Goal: Task Accomplishment & Management: Manage account settings

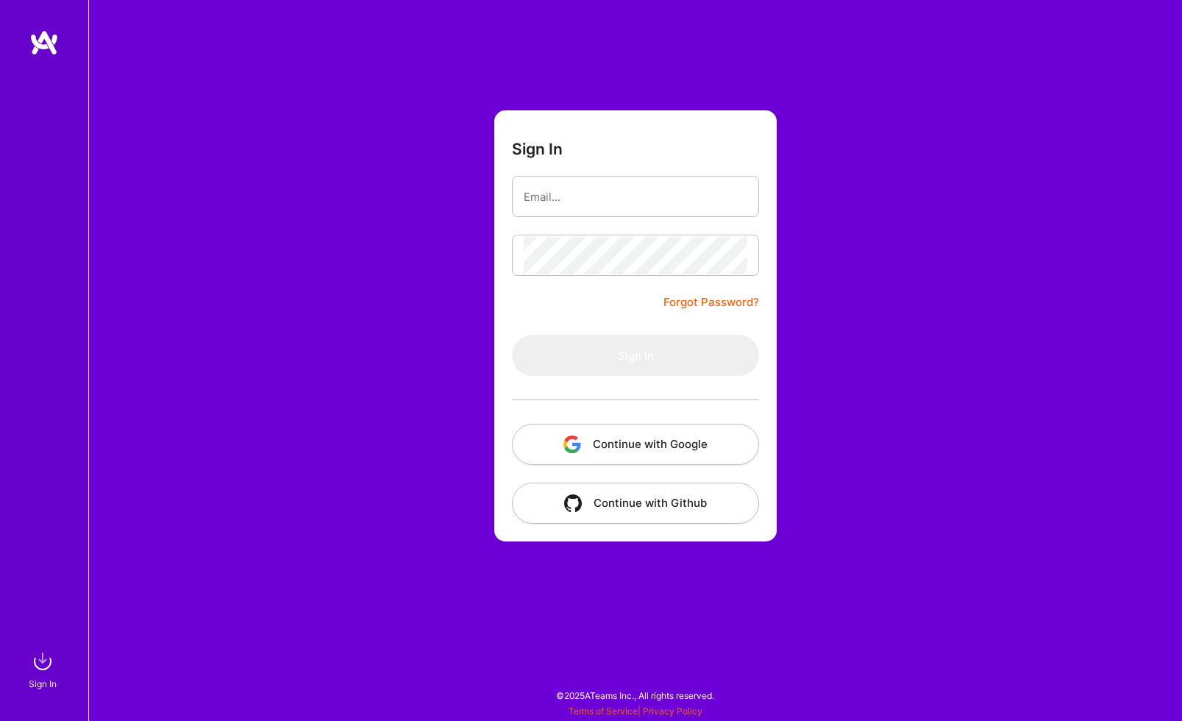
click at [663, 457] on button "Continue with Google" at bounding box center [635, 444] width 247 height 41
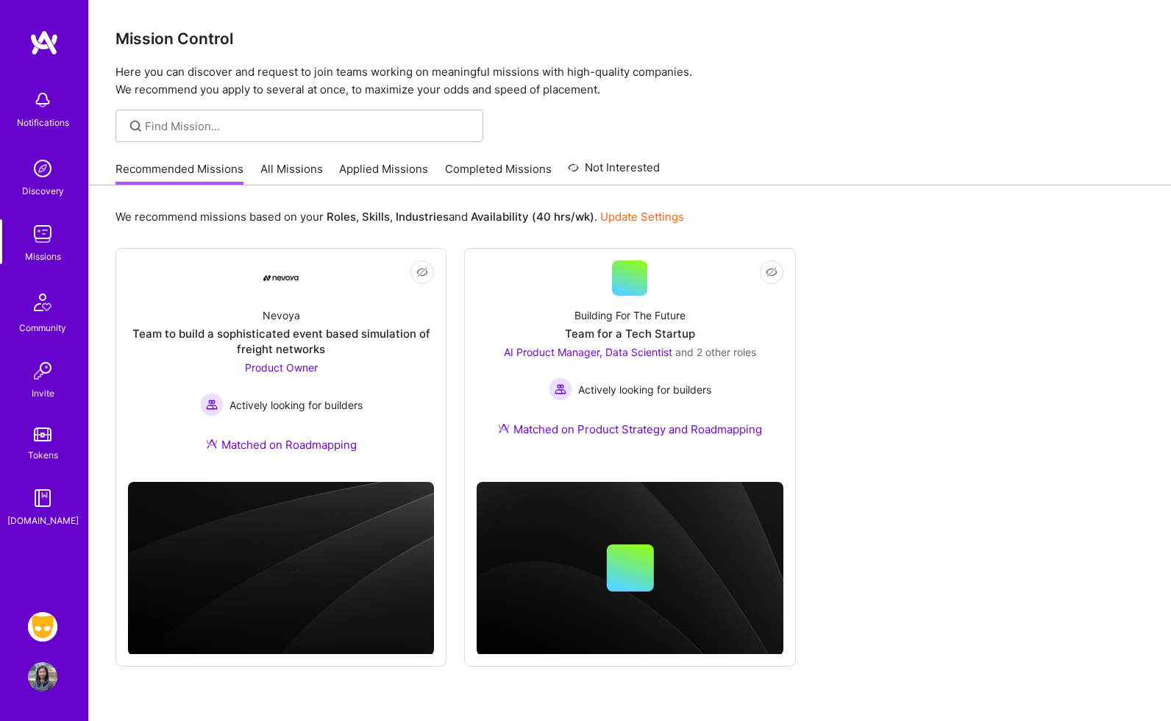
click at [43, 625] on img at bounding box center [42, 626] width 29 height 29
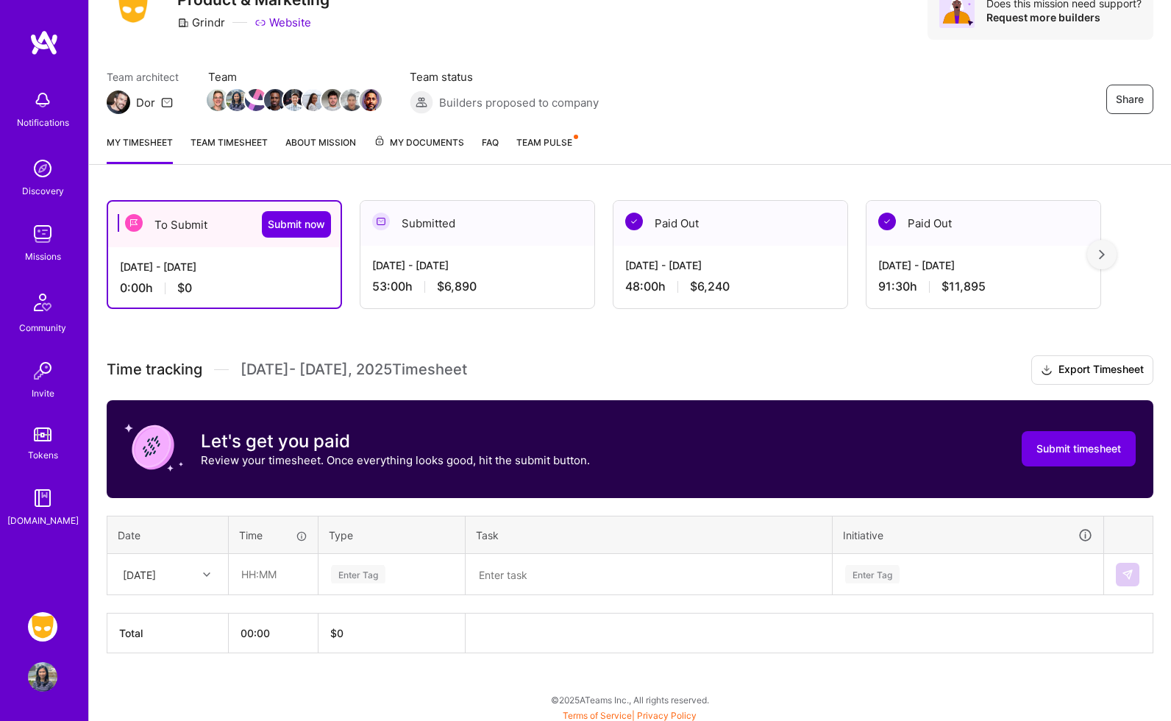
scroll to position [74, 0]
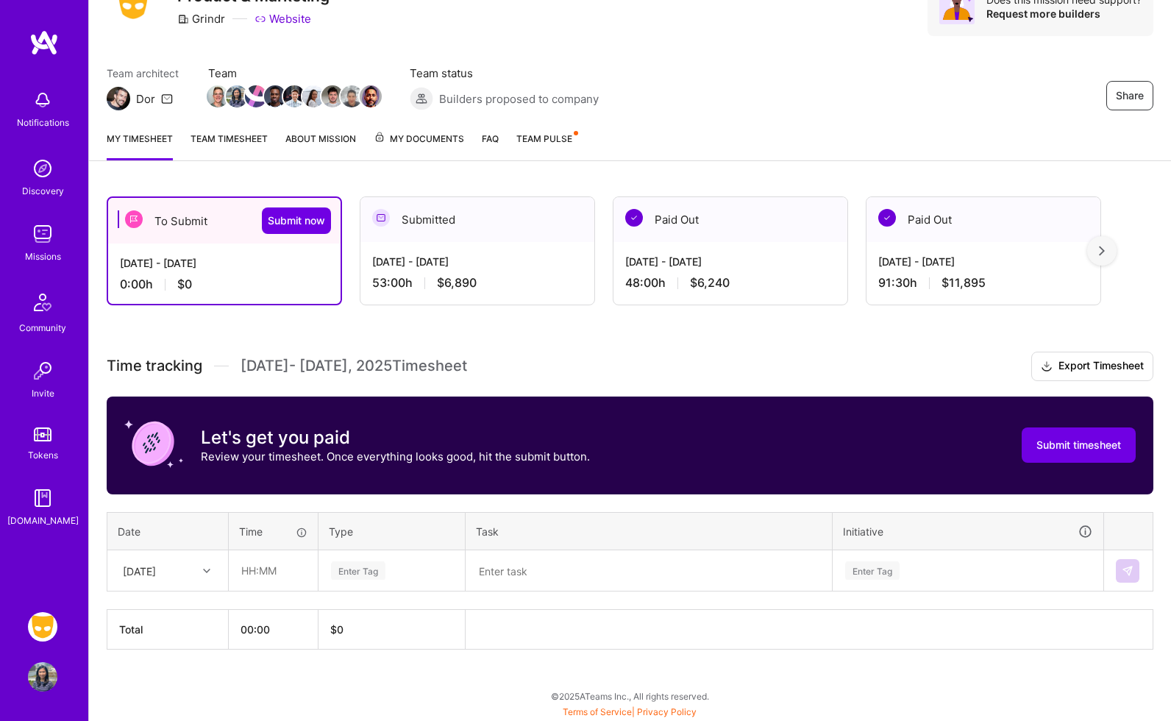
click at [185, 574] on div "[DATE]" at bounding box center [156, 570] width 82 height 24
click at [188, 613] on div "[DATE]" at bounding box center [167, 612] width 119 height 27
click at [254, 564] on input "text" at bounding box center [273, 570] width 88 height 39
type input "03:00"
type input "do"
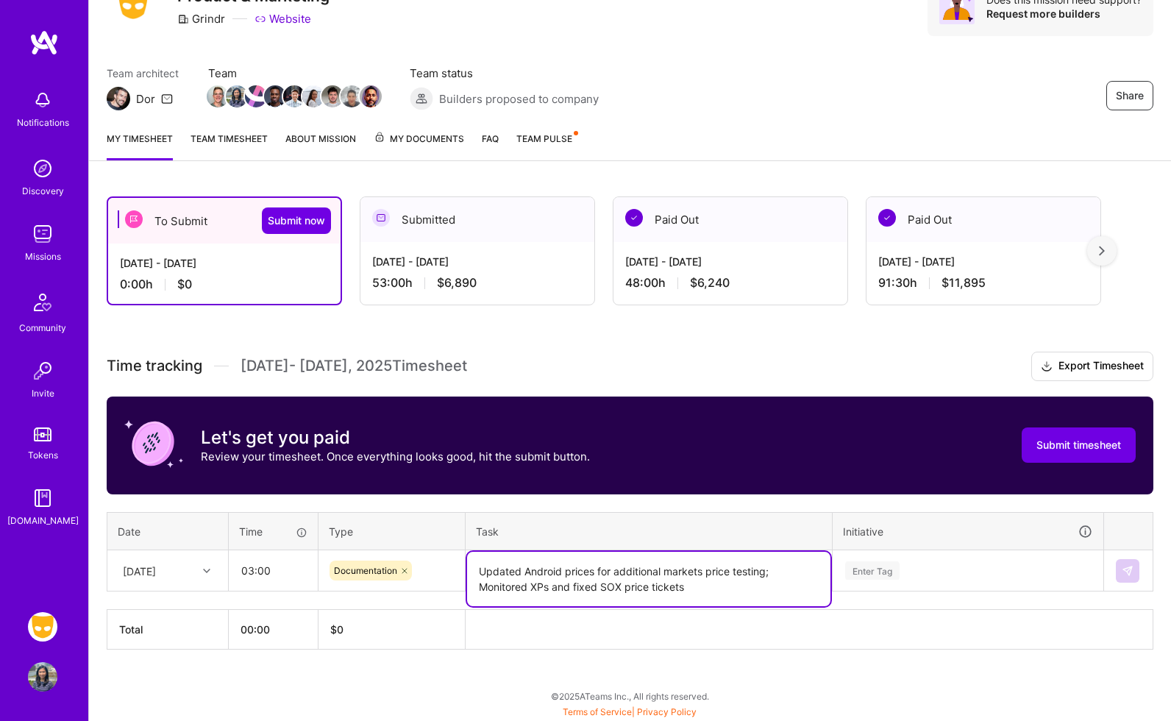
type textarea "Updated Android prices for additional markets price testing; Monitored XPs and …"
click at [985, 569] on div "Enter Tag" at bounding box center [967, 571] width 269 height 38
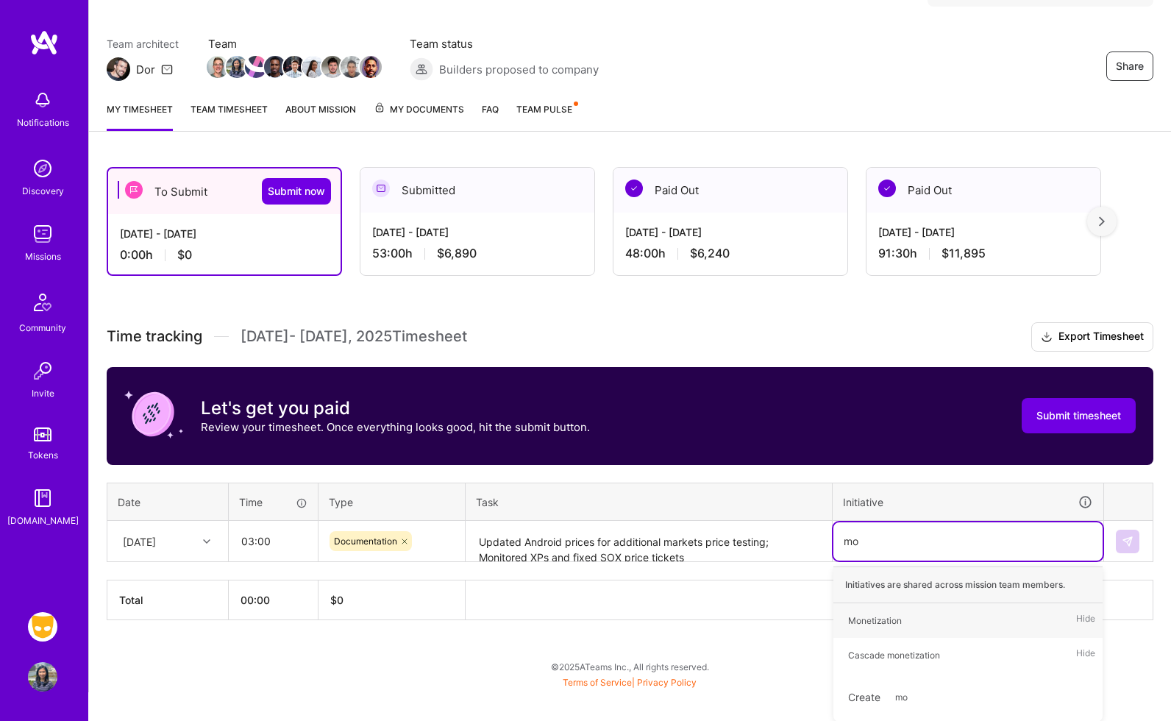
type input "mon"
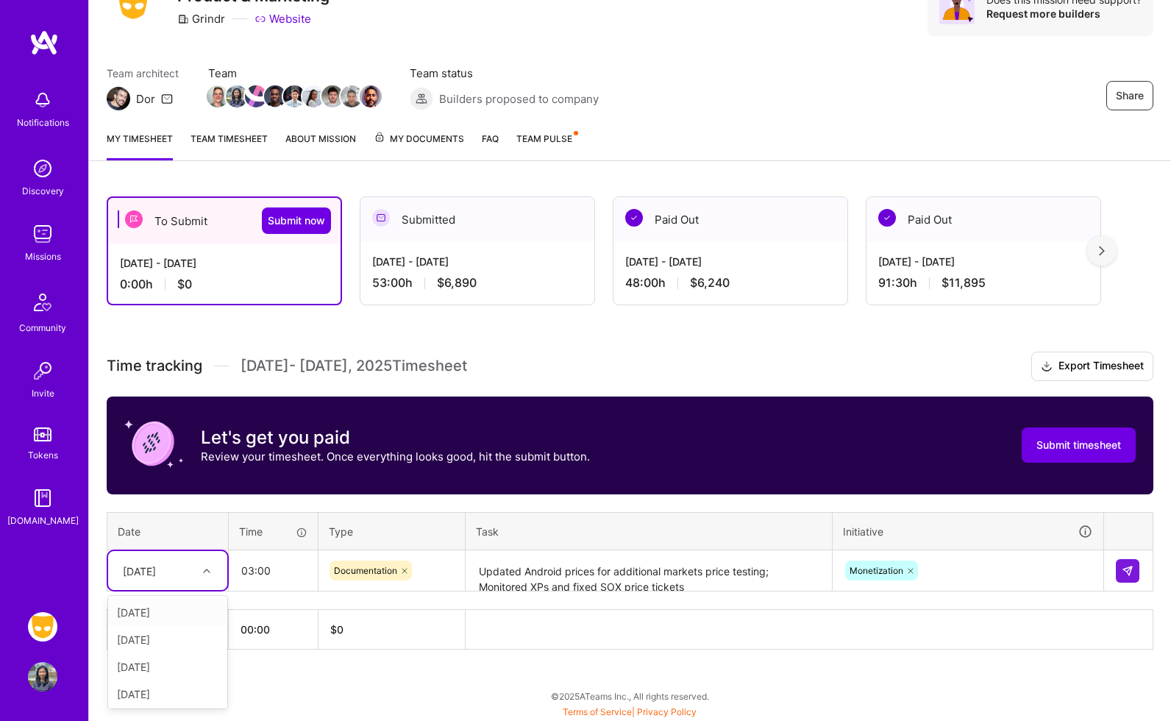
click at [156, 566] on div "[DATE]" at bounding box center [139, 570] width 33 height 15
click at [170, 613] on div "[DATE]" at bounding box center [167, 612] width 119 height 27
click at [278, 569] on input "03:00" at bounding box center [273, 570] width 88 height 39
type input "05:00"
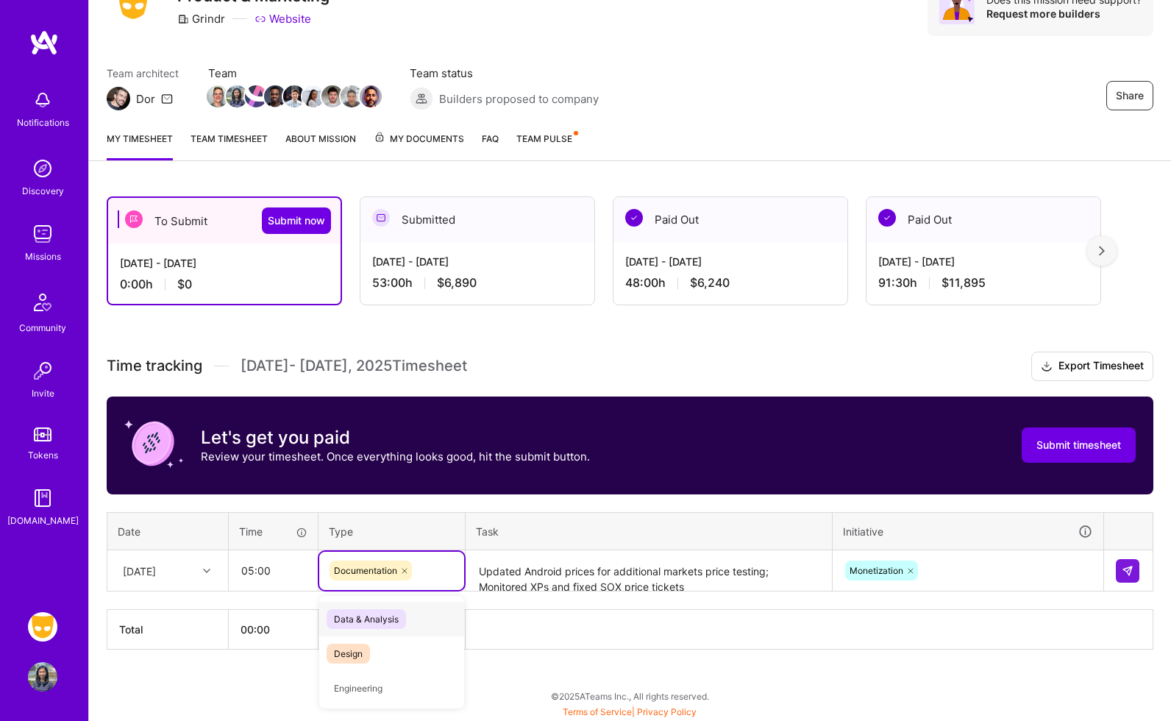
type input "d"
click at [213, 578] on div at bounding box center [208, 570] width 23 height 19
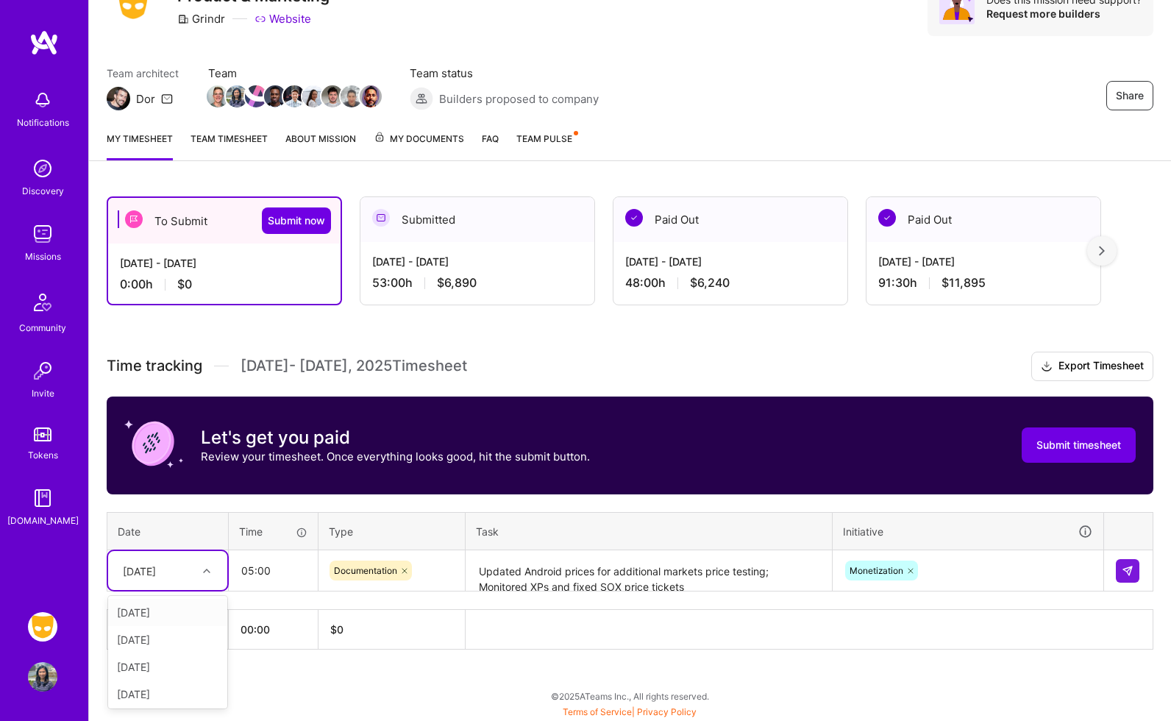
click at [186, 618] on div "[DATE]" at bounding box center [167, 612] width 119 height 27
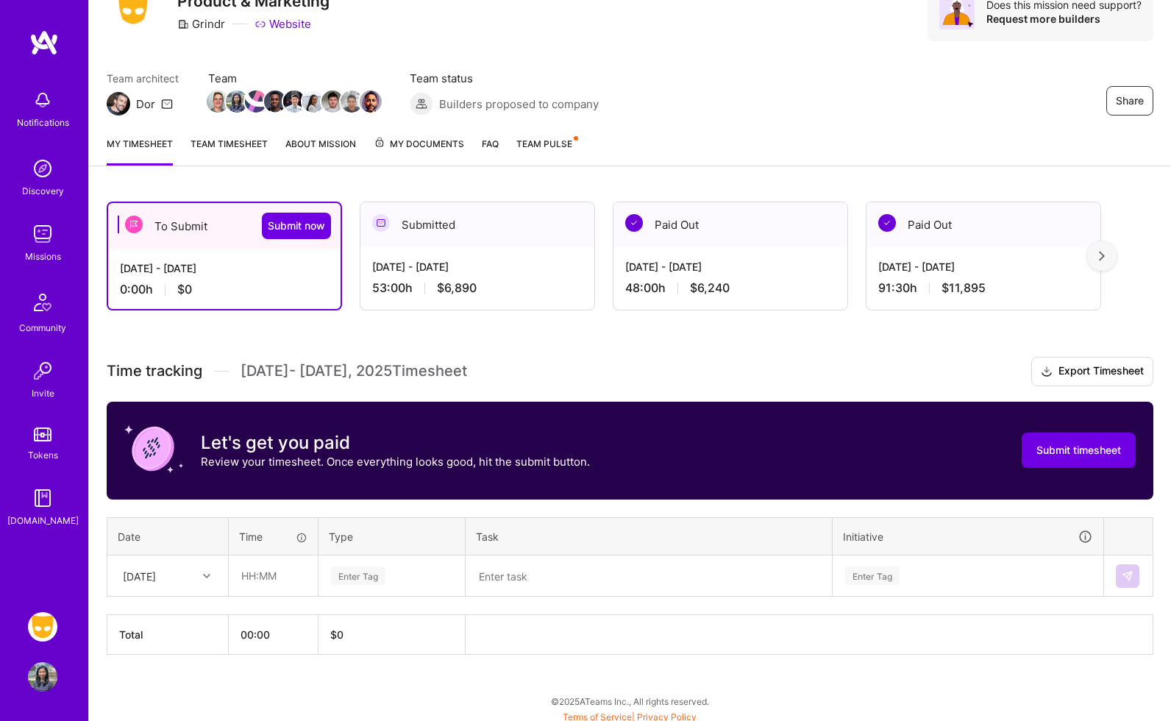
scroll to position [74, 0]
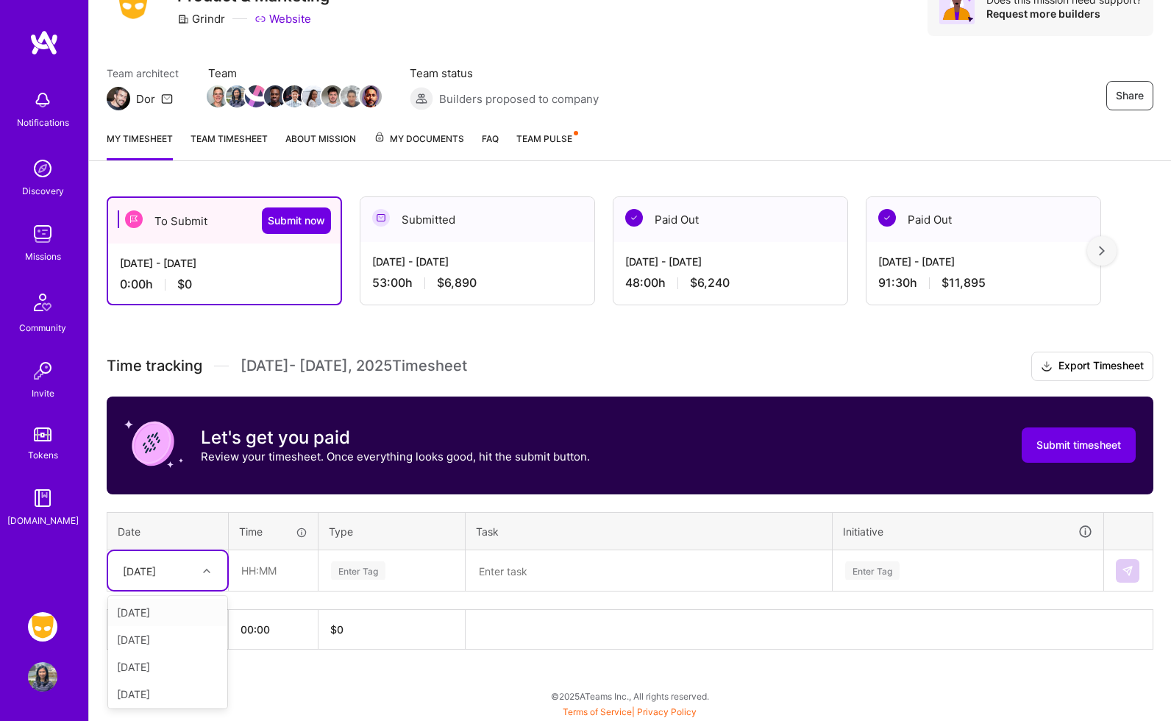
click at [156, 563] on div "[DATE]" at bounding box center [139, 570] width 33 height 15
click at [175, 608] on div "[DATE]" at bounding box center [167, 612] width 119 height 27
click at [637, 513] on th "Task" at bounding box center [649, 531] width 367 height 38
click at [263, 581] on input "text" at bounding box center [273, 570] width 88 height 39
click at [272, 569] on input "text" at bounding box center [273, 570] width 88 height 39
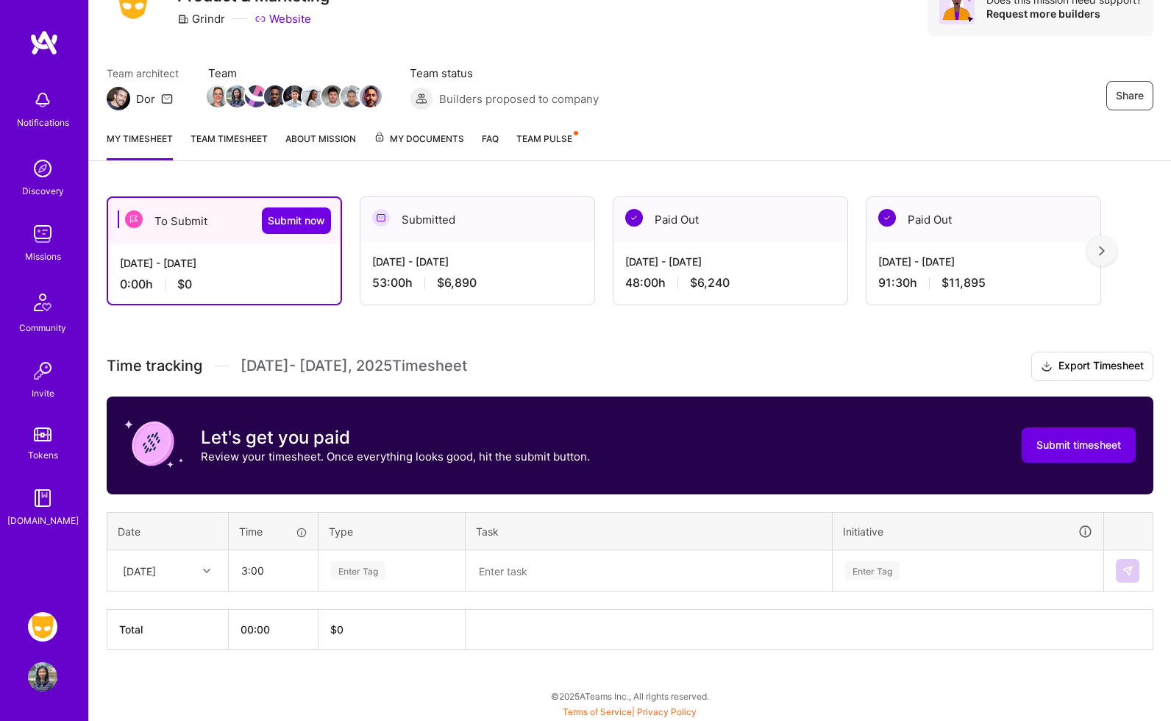
type input "03:00"
type input "c"
type input "do"
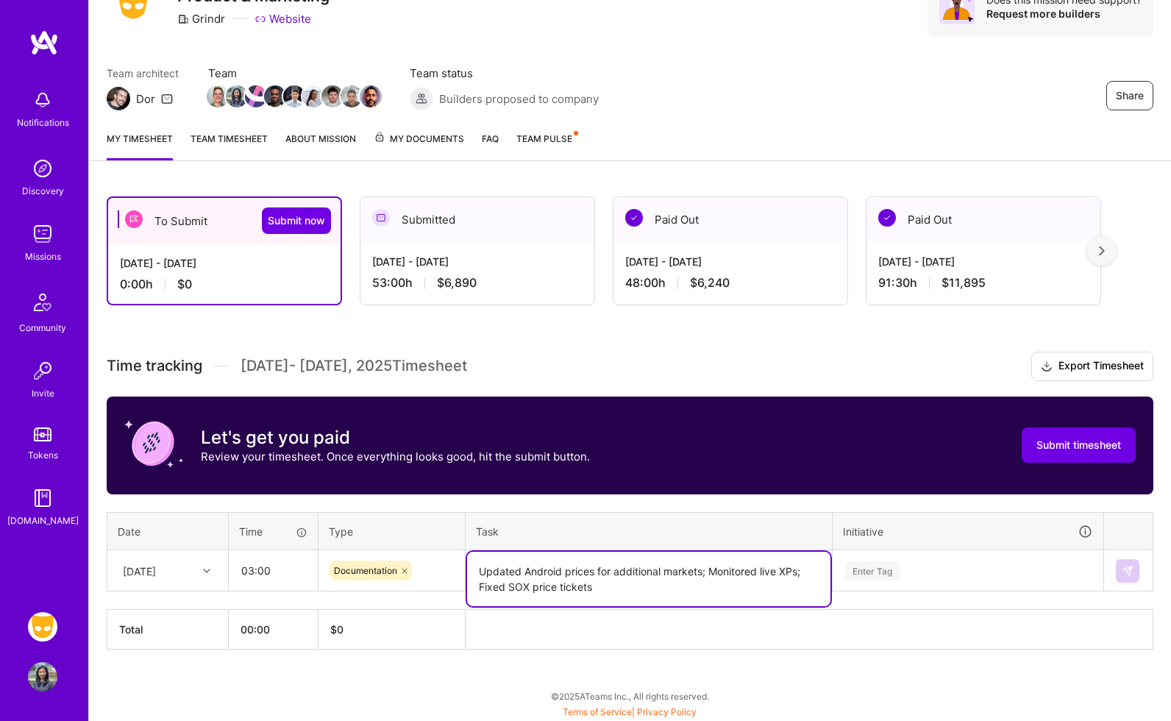
type textarea "Updated Android prices for additional markets; Monitored live XPs; Fixed SOX pr…"
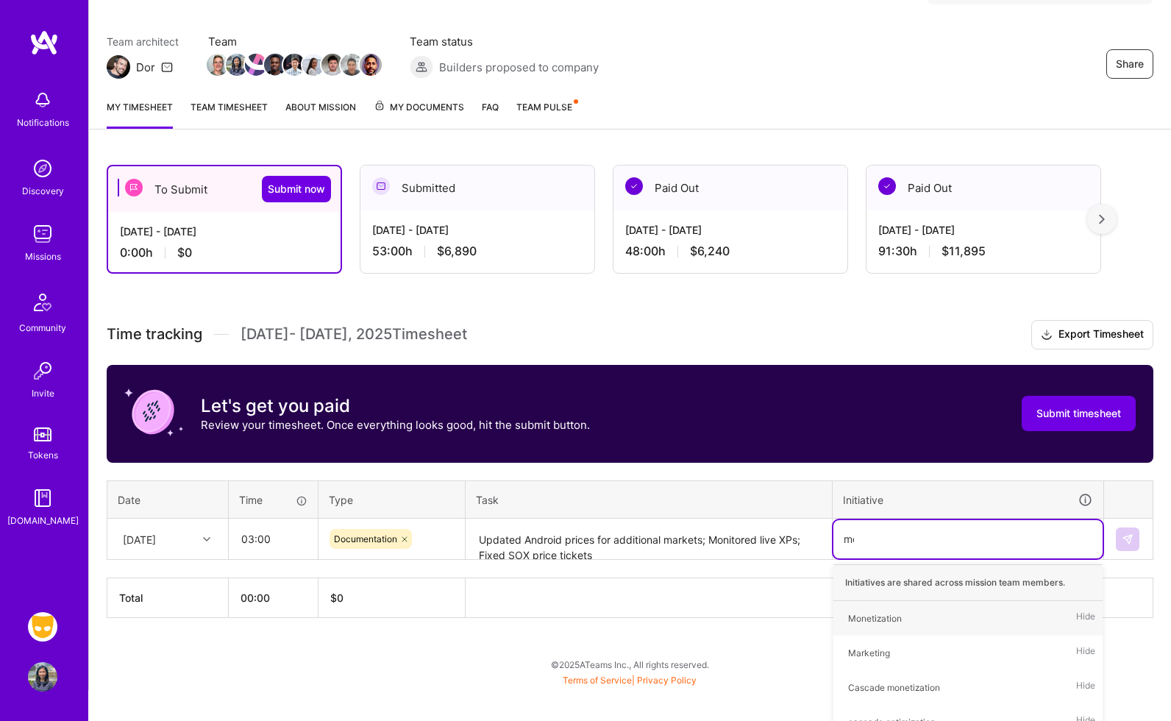
type input "mon"
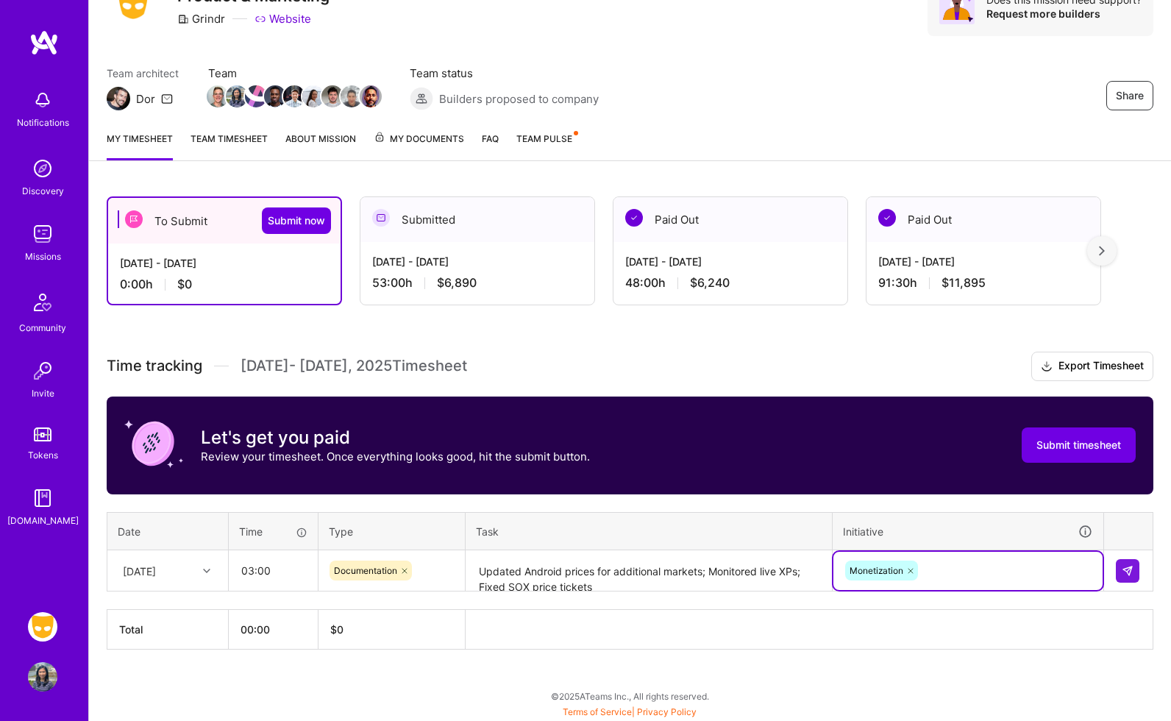
click at [1139, 580] on div at bounding box center [1128, 571] width 25 height 24
click at [1131, 567] on img at bounding box center [1128, 571] width 12 height 12
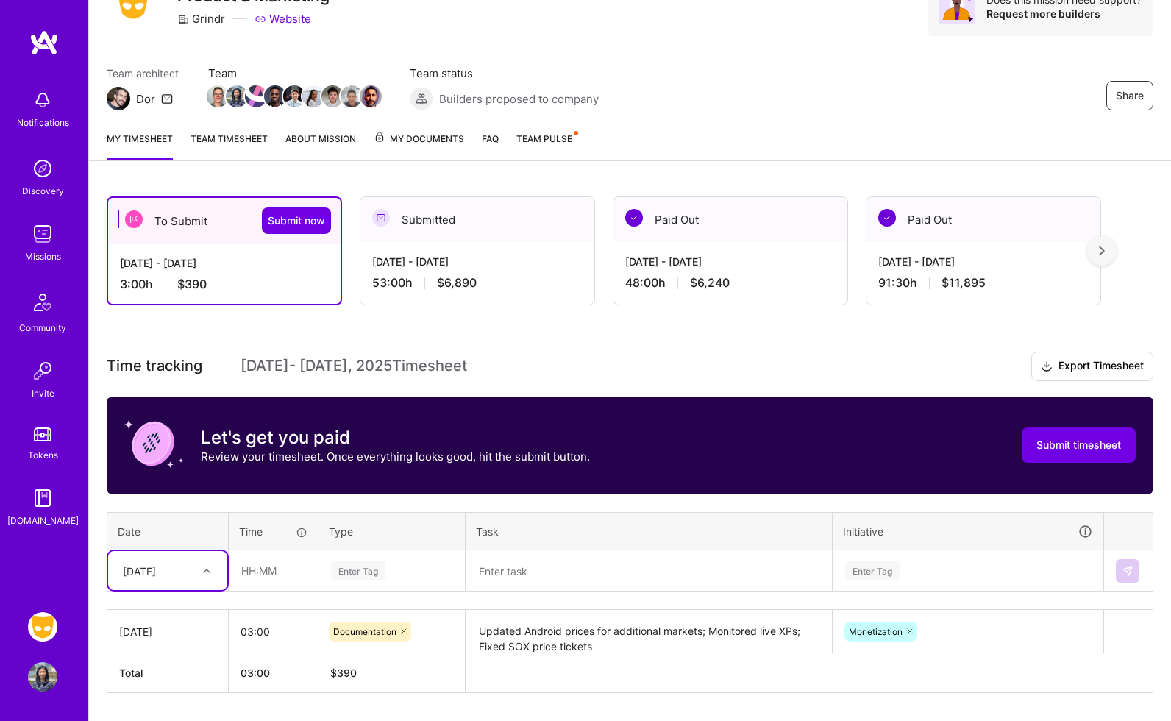
click at [189, 567] on div "option [DATE], selected. Select is focused ,type to refine list, press Down to …" at bounding box center [167, 570] width 119 height 39
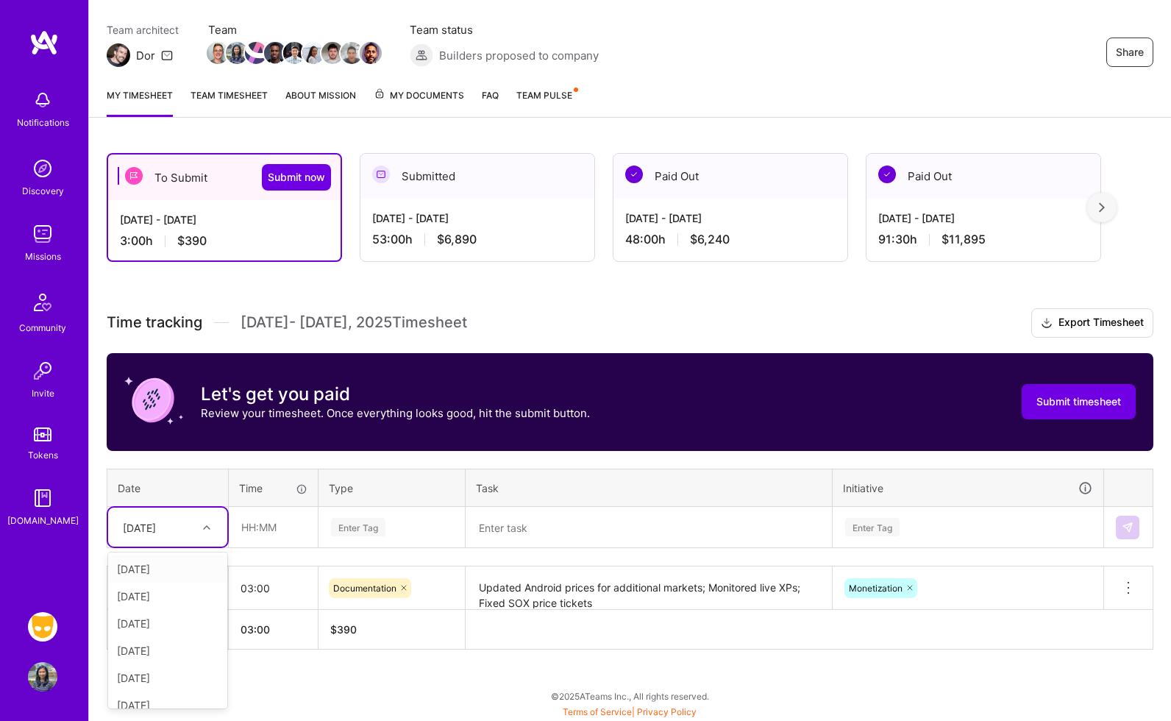
drag, startPoint x: 165, startPoint y: 591, endPoint x: 182, endPoint y: 569, distance: 26.8
click at [182, 569] on div "[DATE] [DATE] [DATE] [DATE] [DATE] [DATE] [DATE] [DATE] [DATE] [DATE] [DATE] [D…" at bounding box center [167, 630] width 119 height 156
click at [163, 568] on div "[DATE]" at bounding box center [167, 568] width 119 height 27
click at [260, 524] on input "text" at bounding box center [273, 527] width 88 height 39
type input "05:00"
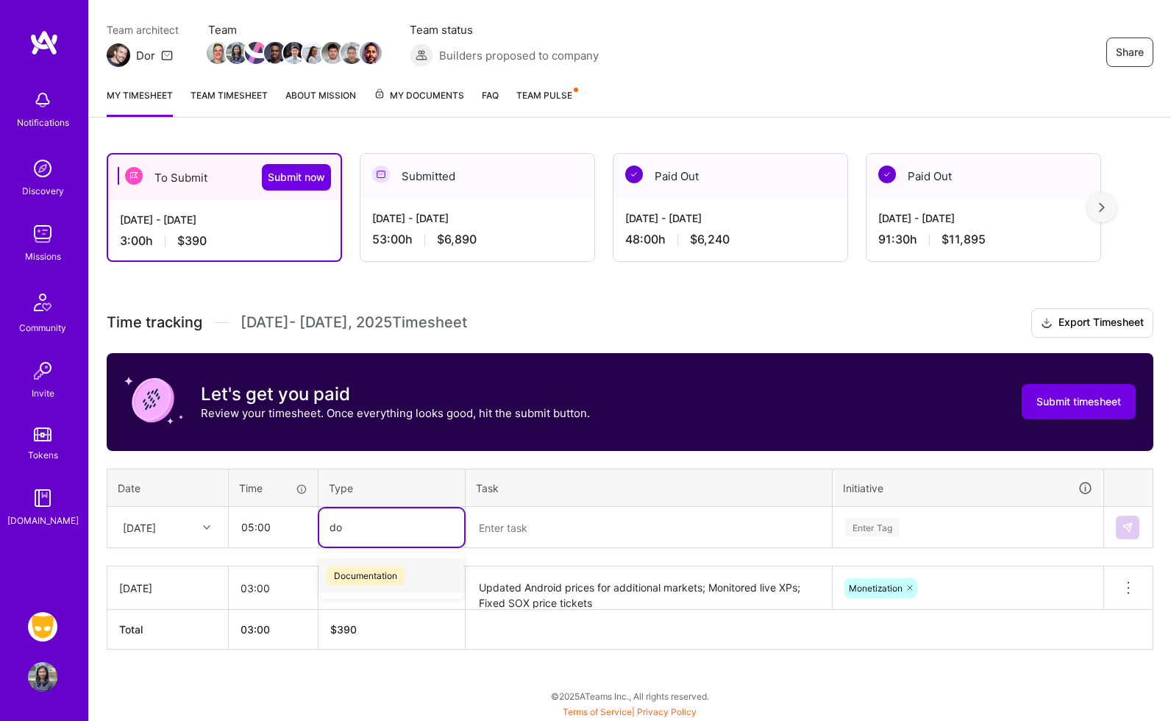
type input "doc"
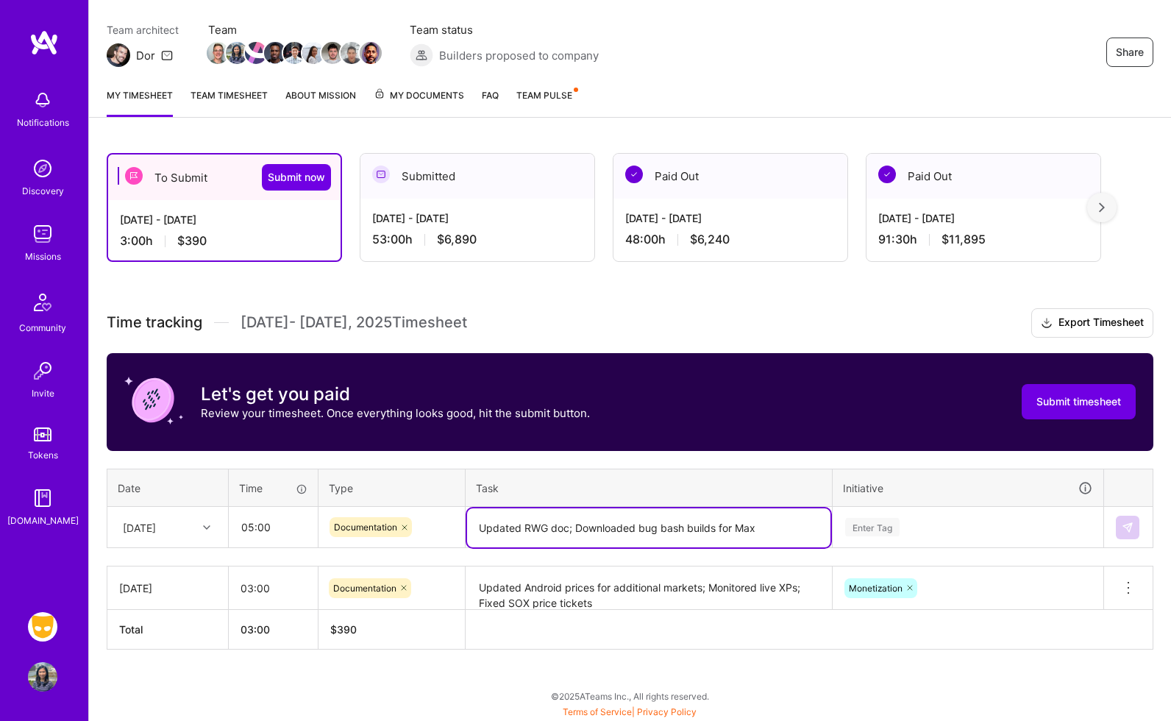
click at [643, 526] on textarea "Updated RWG doc; Downloaded bug bash builds for Max" at bounding box center [648, 527] width 363 height 39
click at [777, 527] on textarea "Updated RWG doc; Tested bug bash builds for [PERSON_NAME]" at bounding box center [648, 527] width 363 height 39
type textarea "Updated RWG doc; Tested bug bash builds for Max; Summarized bug bash issues and…"
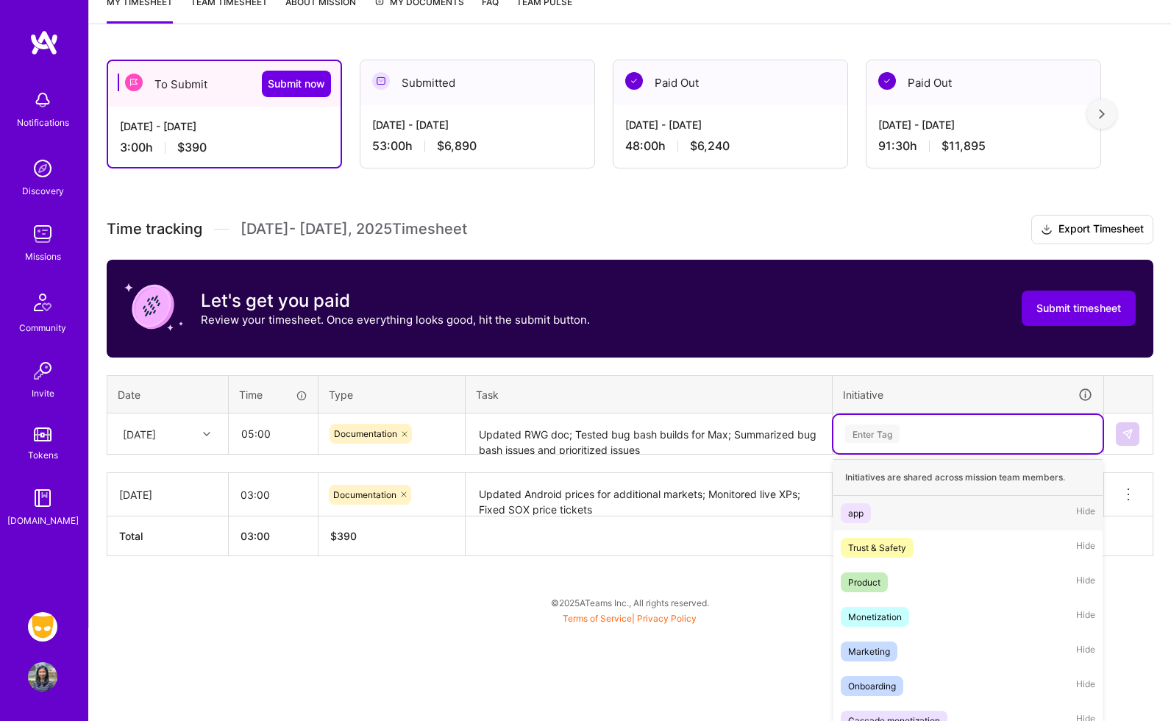
click at [978, 453] on div "option Monetization, selected. option app focused, 1 of 9. 9 results available.…" at bounding box center [967, 434] width 269 height 38
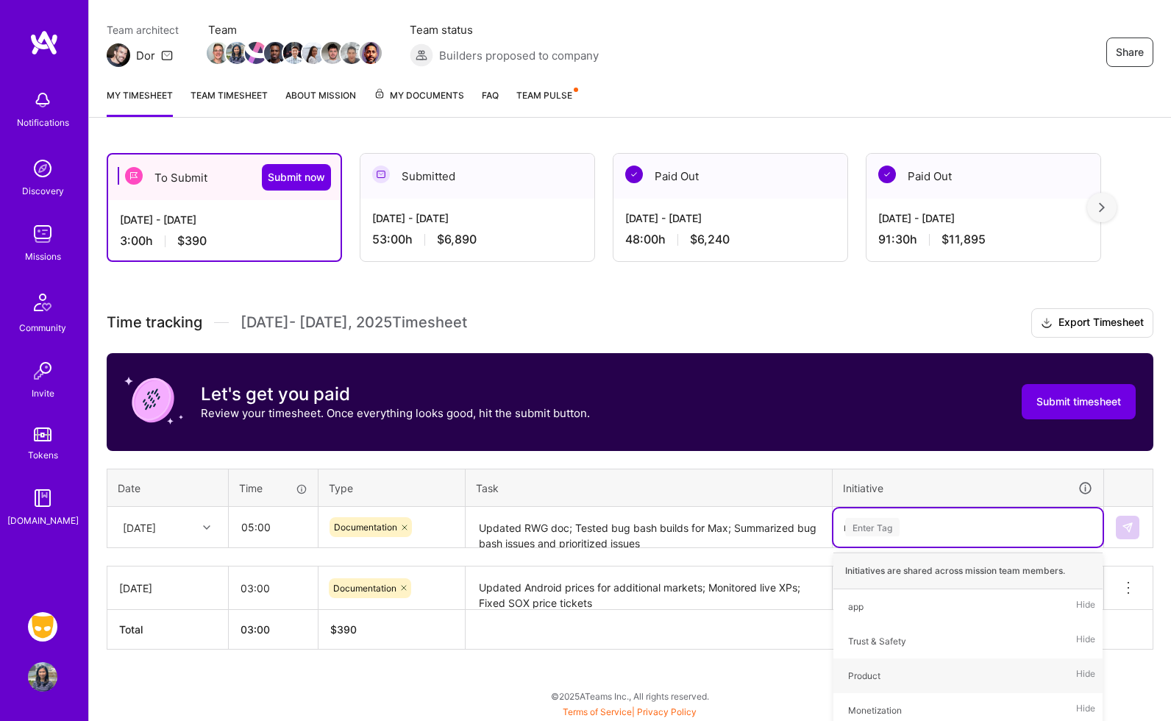
type input "mon"
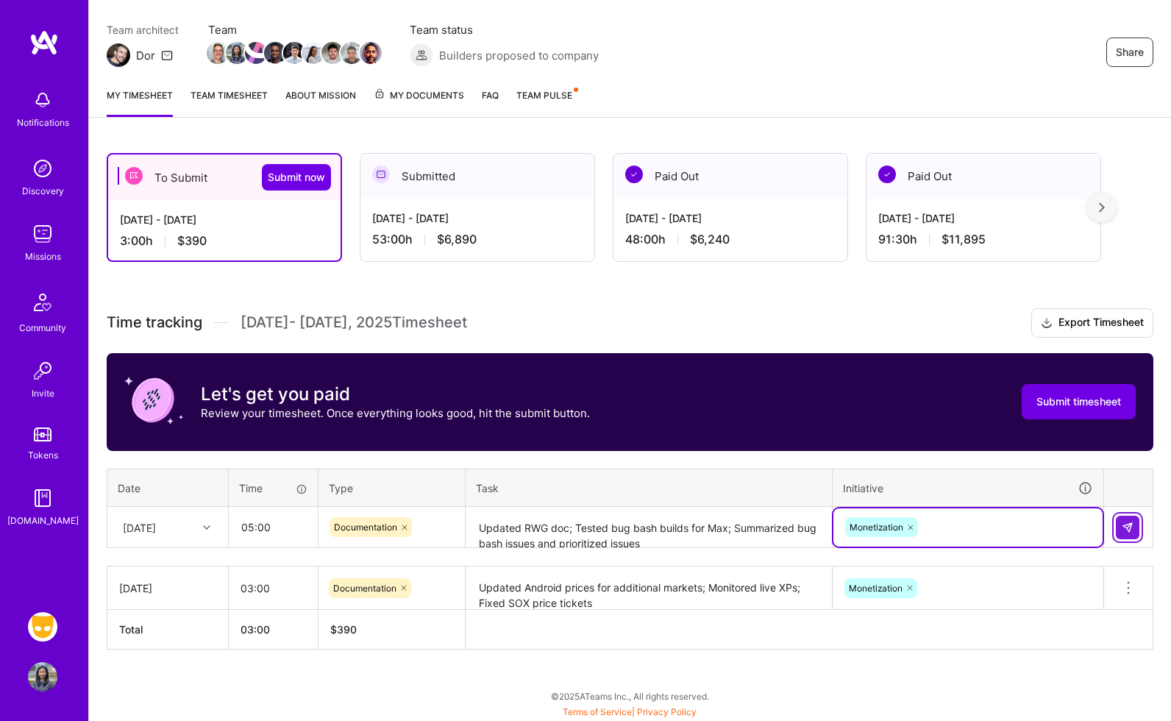
click at [1133, 524] on img at bounding box center [1128, 527] width 12 height 12
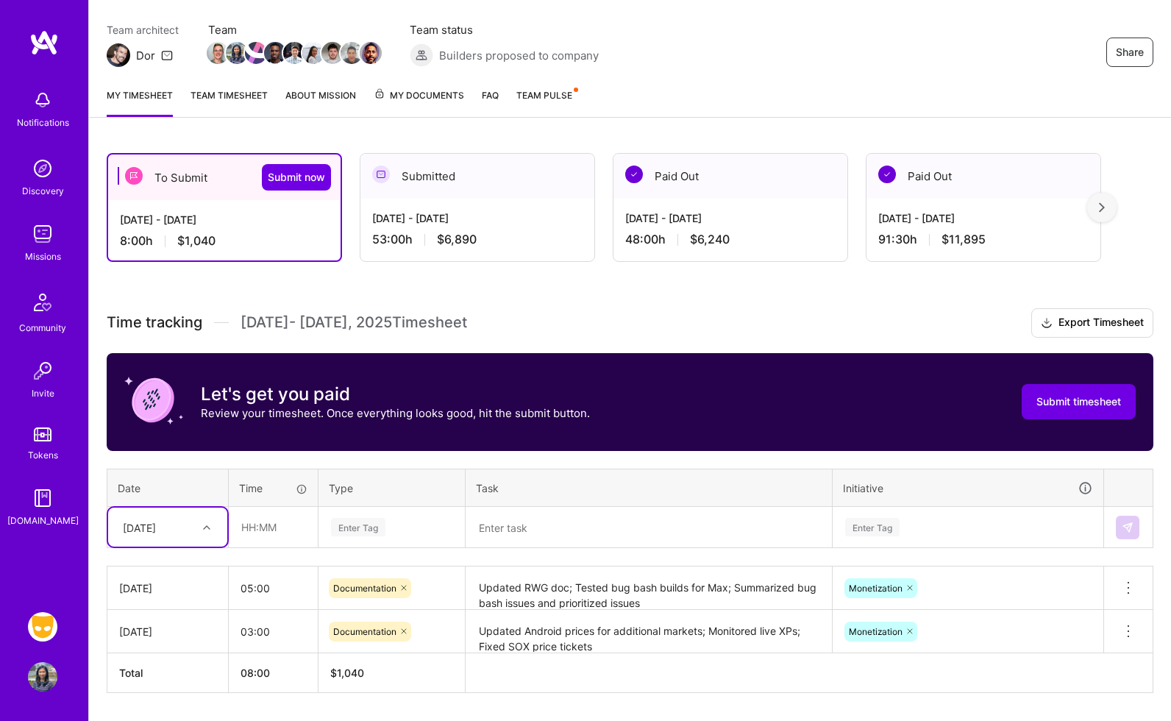
click at [185, 528] on div "option [DATE], selected. Select is focused ,type to refine list, press Down to …" at bounding box center [167, 527] width 119 height 39
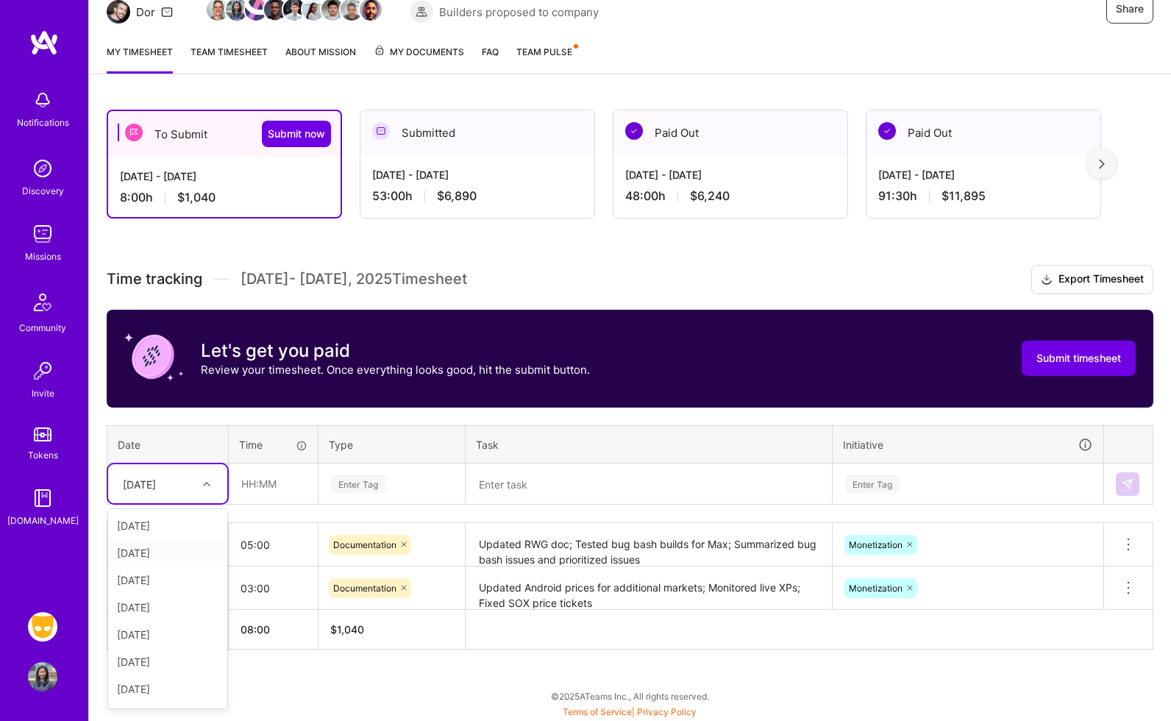
click at [177, 552] on div "[DATE]" at bounding box center [167, 552] width 119 height 27
click at [471, 389] on div "Let's get you paid Review your timesheet. Once everything looks good, hit the s…" at bounding box center [630, 359] width 1047 height 98
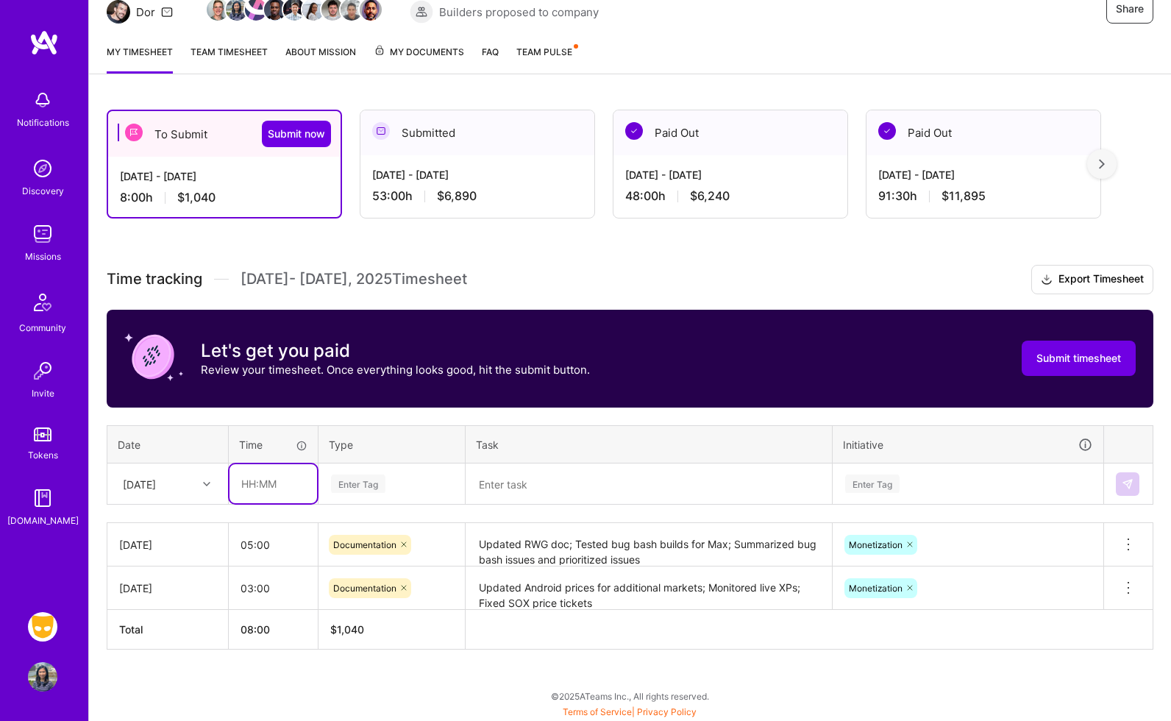
click at [273, 483] on input "text" at bounding box center [273, 483] width 88 height 39
type input "08:00"
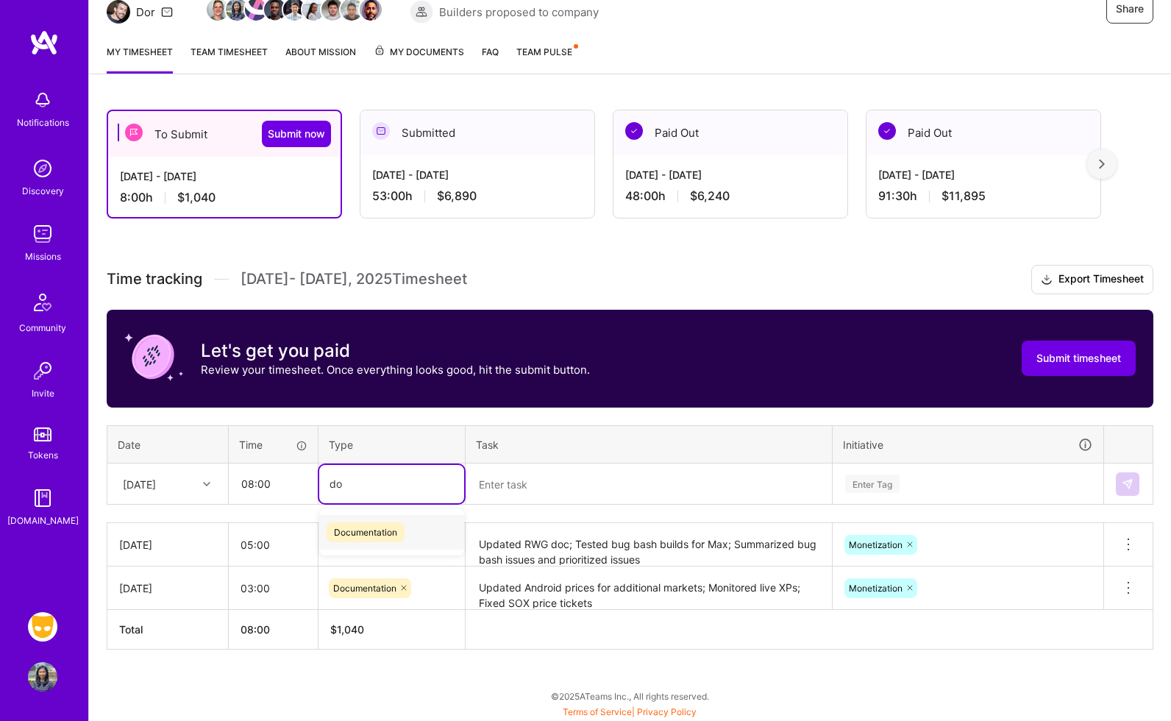
type input "doc"
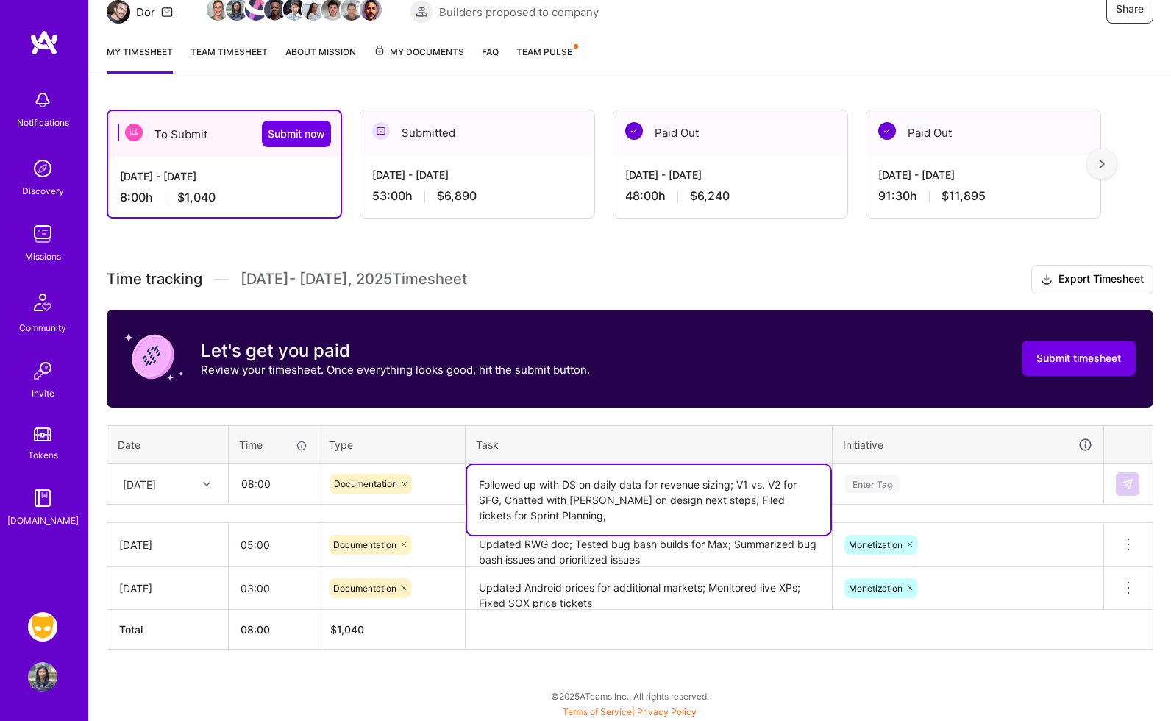
click at [711, 498] on textarea "Followed up with DS on daily data for revenue sizing; V1 vs. V2 for SFG, Chatte…" at bounding box center [648, 500] width 363 height 70
click at [766, 521] on textarea "Followed up with DS on daily data for revenue sizing; V1 vs. V2 for SFG, Chatte…" at bounding box center [648, 500] width 363 height 70
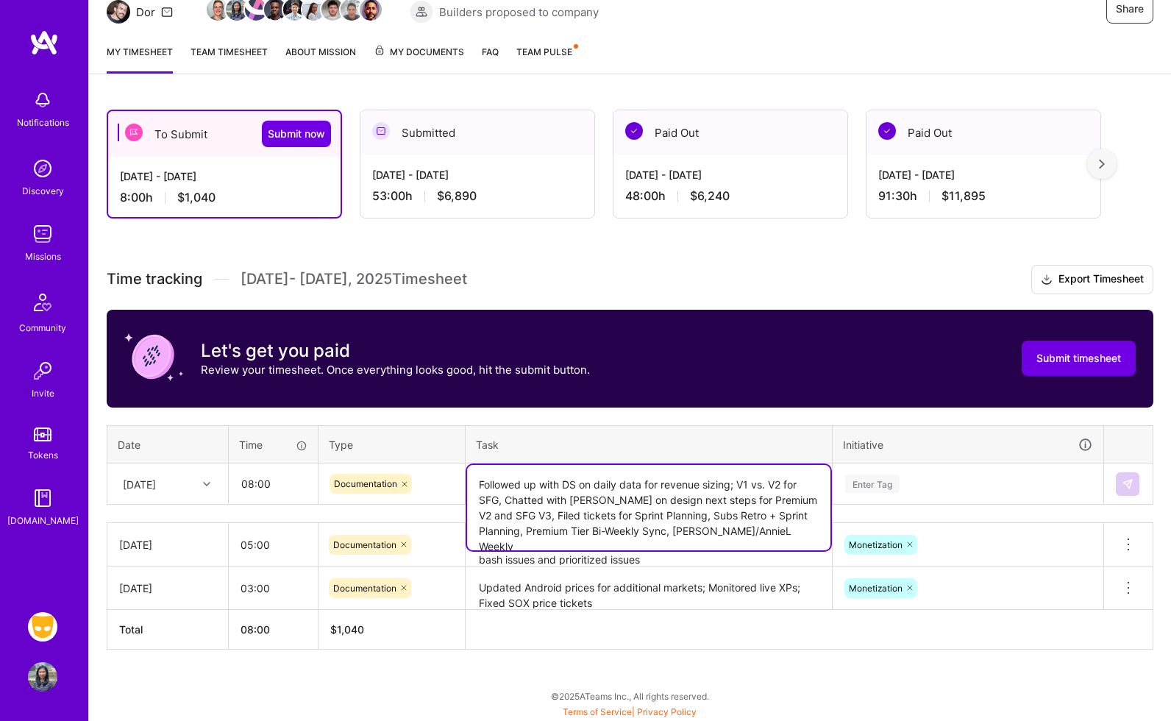
type textarea "Followed up with DS on daily data for revenue sizing; V1 vs. V2 for SFG, Chatte…"
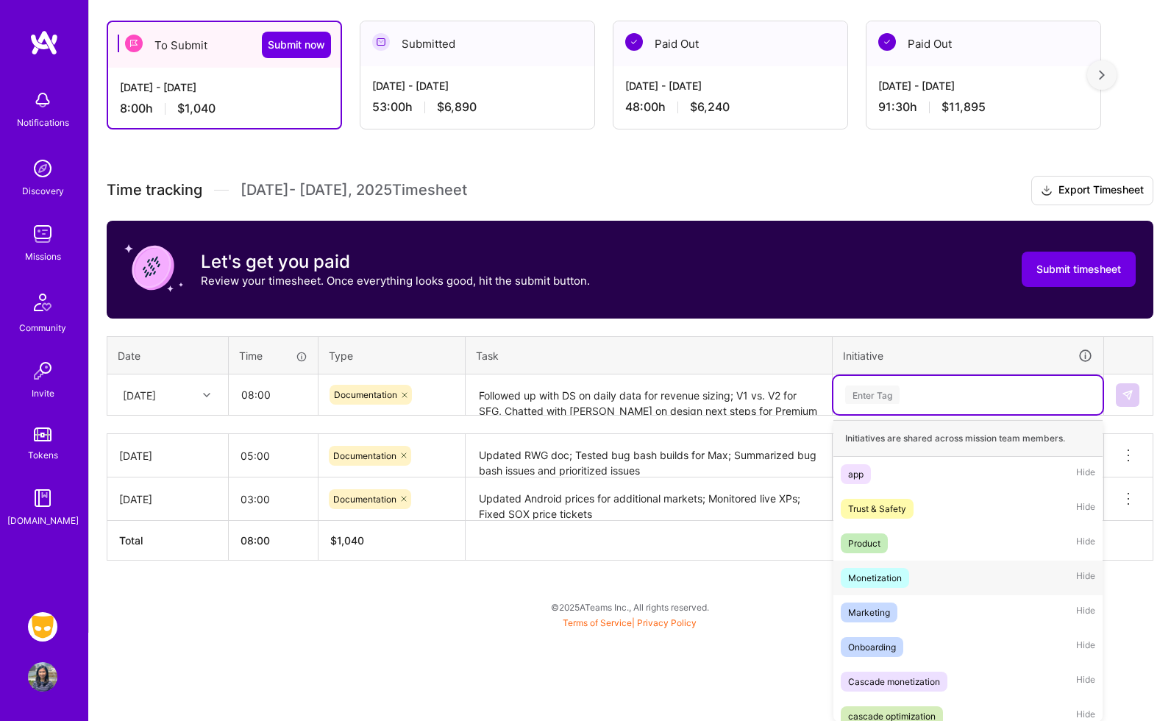
click at [971, 582] on div "Monetization Hide" at bounding box center [967, 577] width 269 height 35
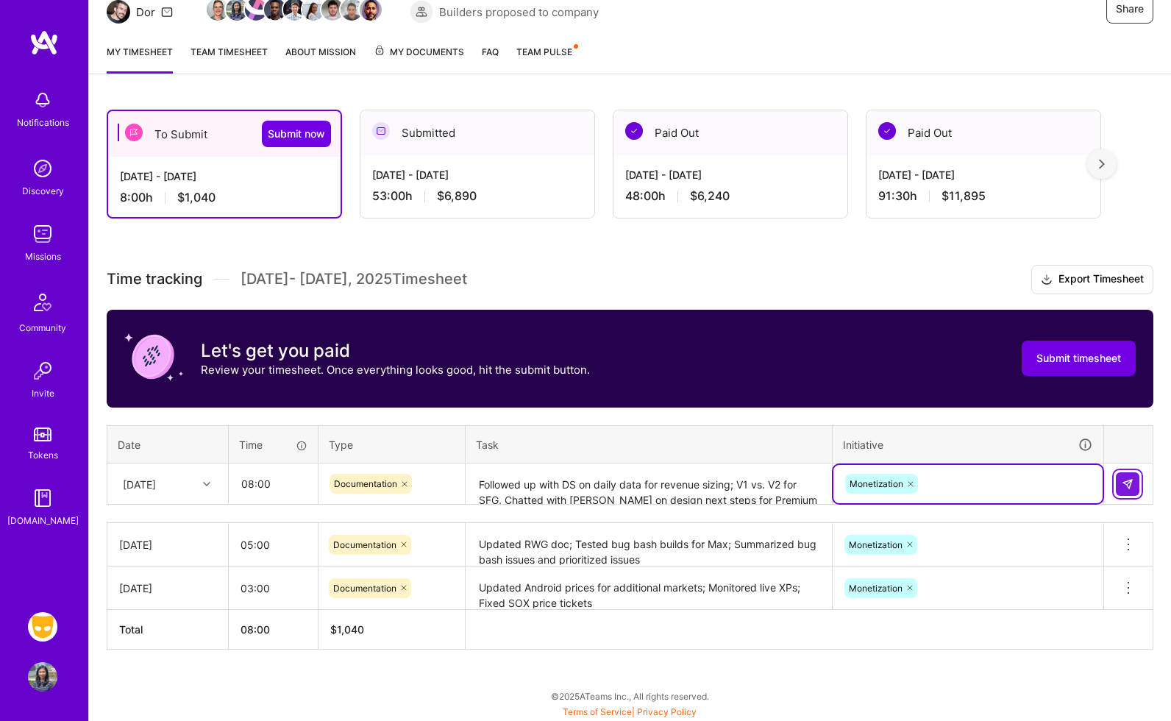
click at [1122, 478] on img at bounding box center [1128, 484] width 12 height 12
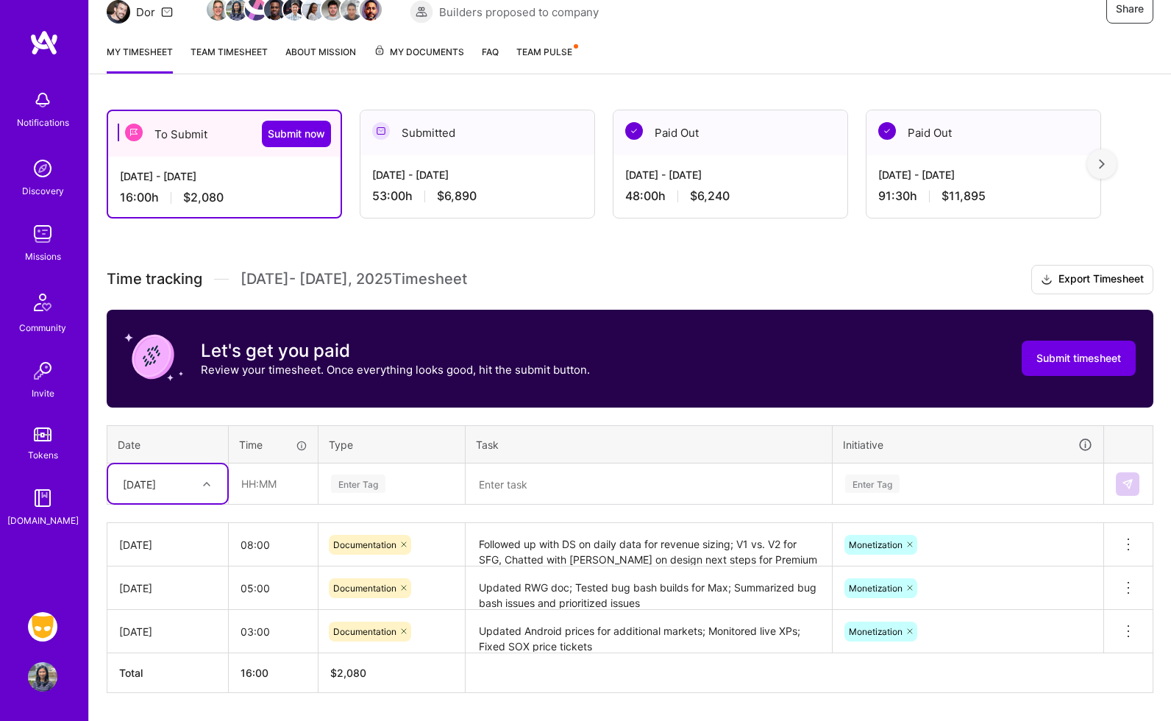
click at [151, 486] on div "[DATE]" at bounding box center [167, 483] width 119 height 39
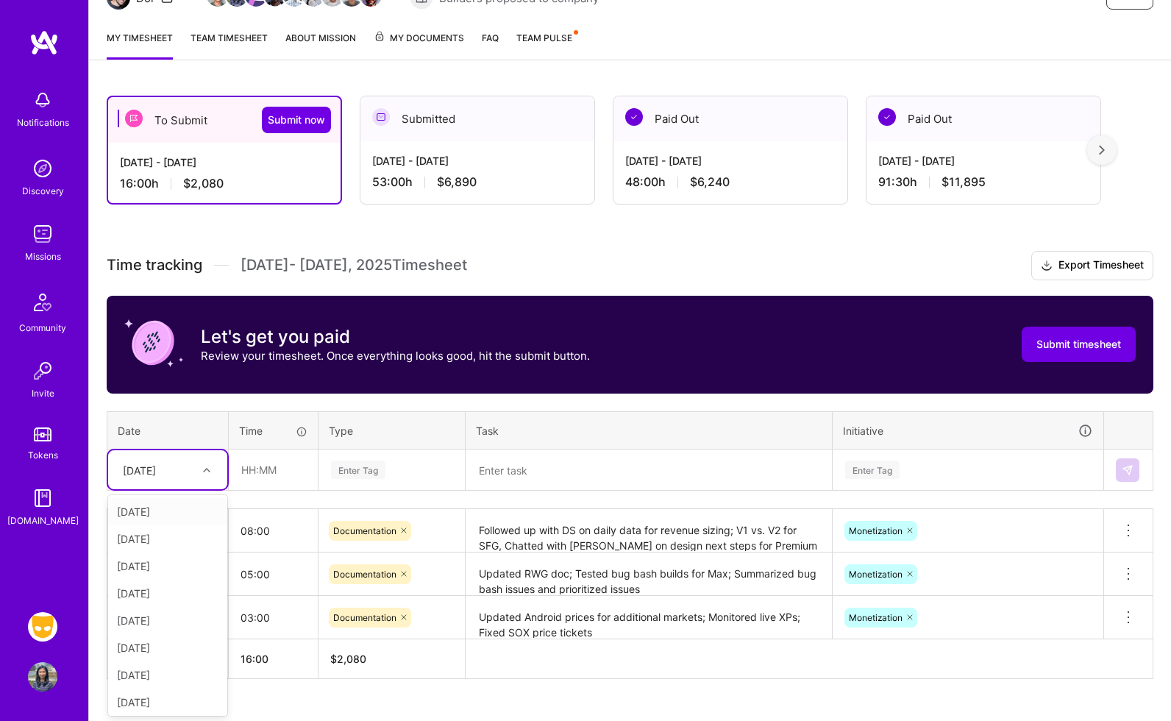
scroll to position [175, 0]
click at [174, 580] on div "[DATE]" at bounding box center [167, 593] width 119 height 27
click at [259, 480] on input "text" at bounding box center [273, 469] width 88 height 39
type input "08:00"
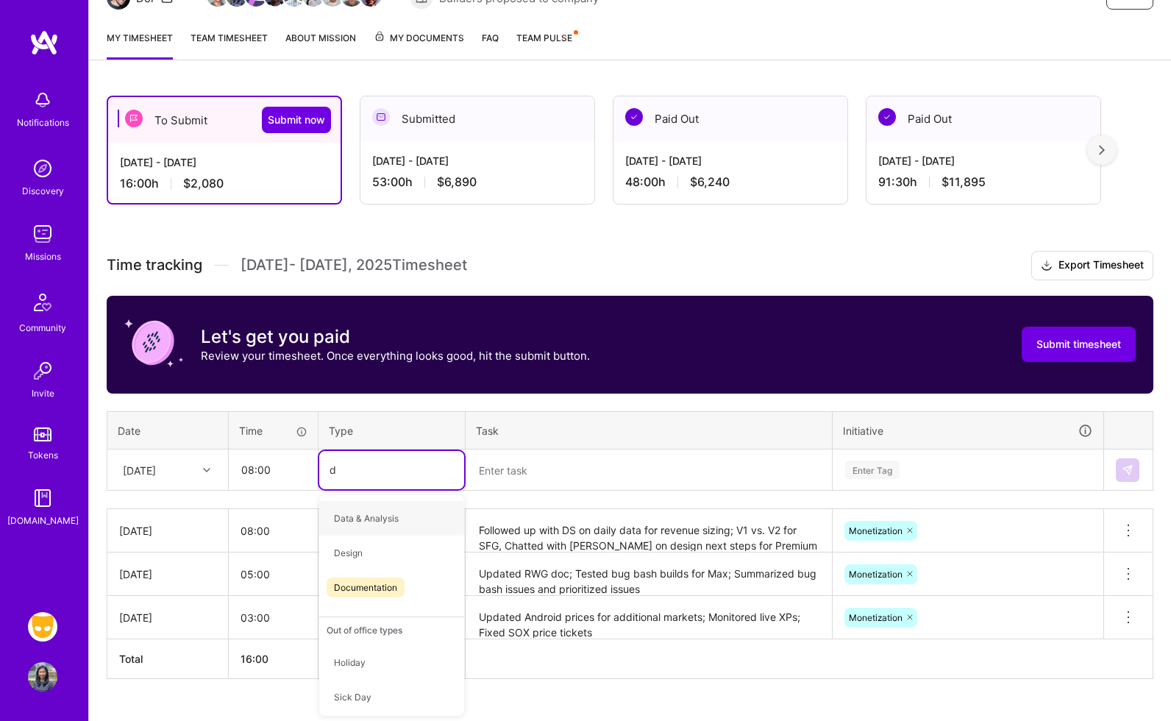
type input "do"
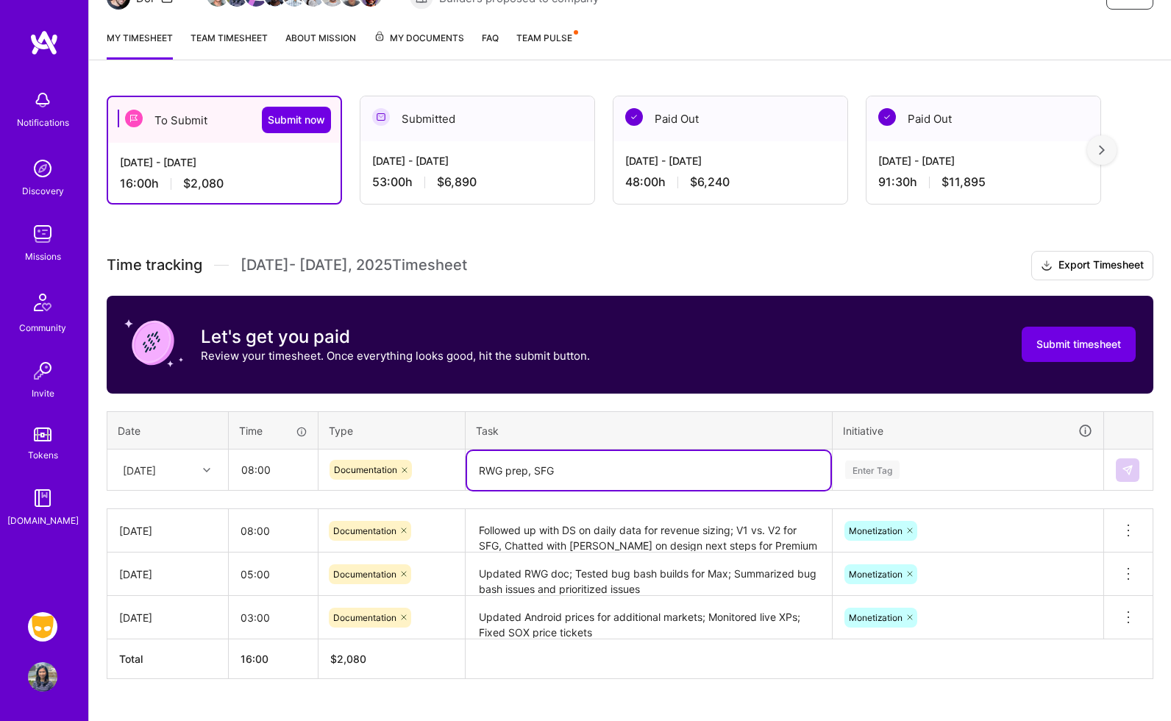
type textarea "RWG prep, SFG"
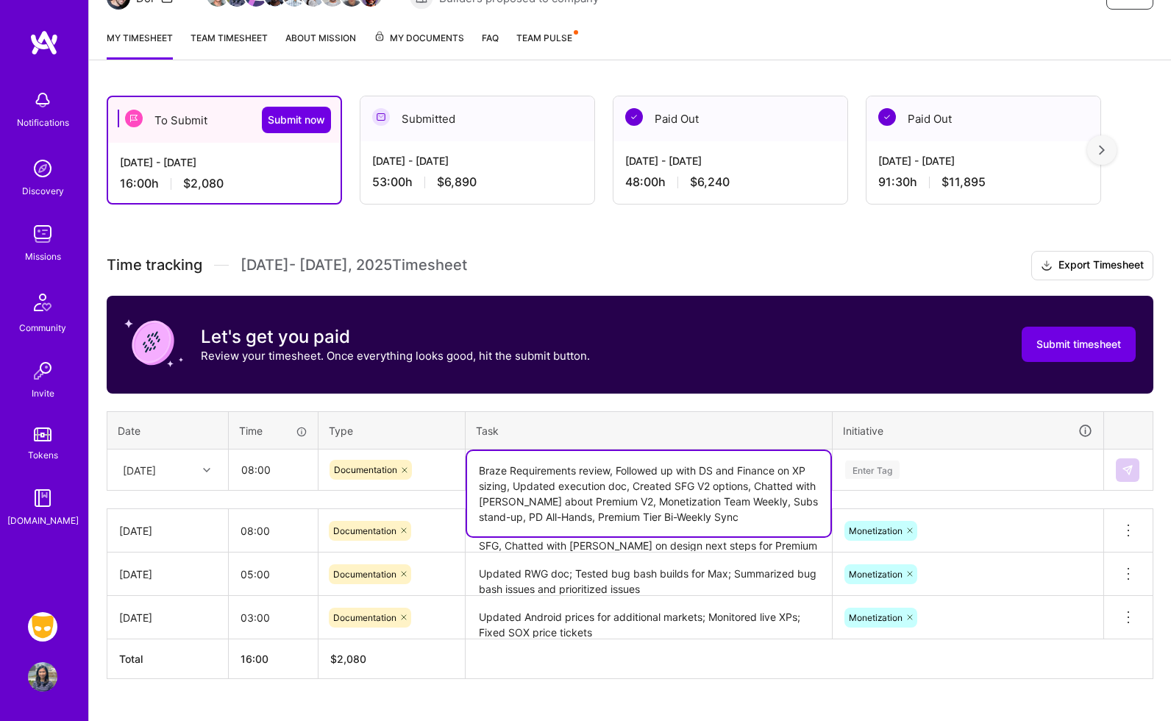
type textarea "Braze Requirements review, Followed up with DS and Finance on XP sizing, Update…"
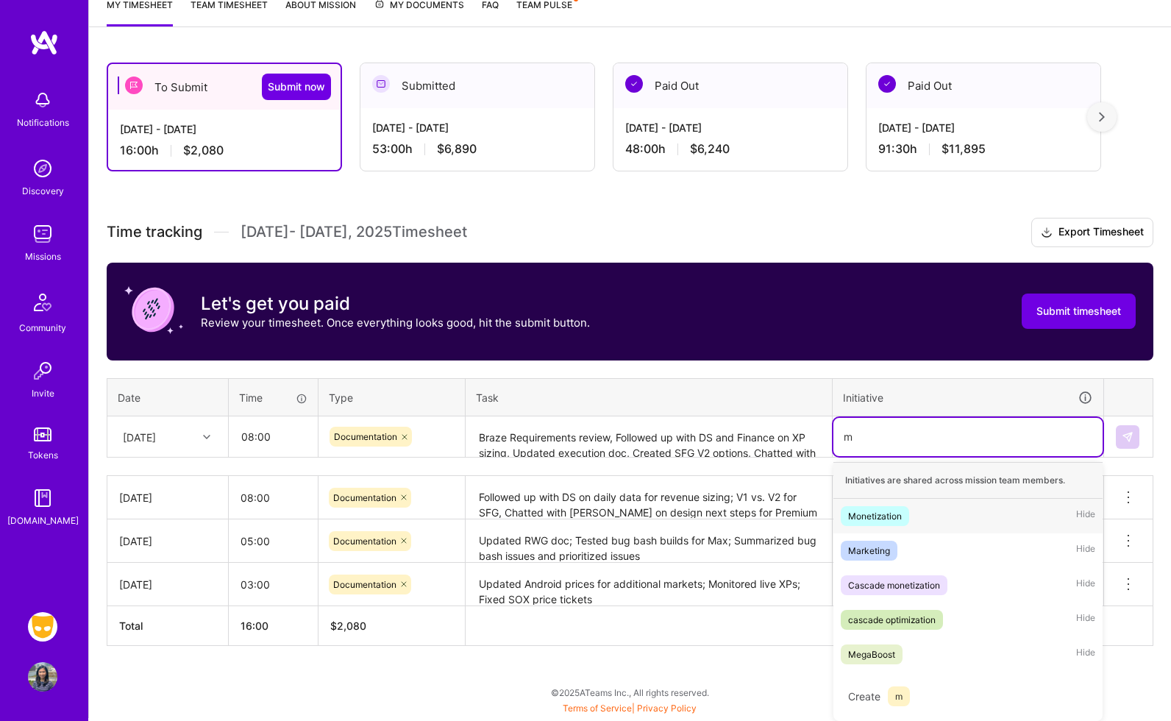
scroll to position [204, 0]
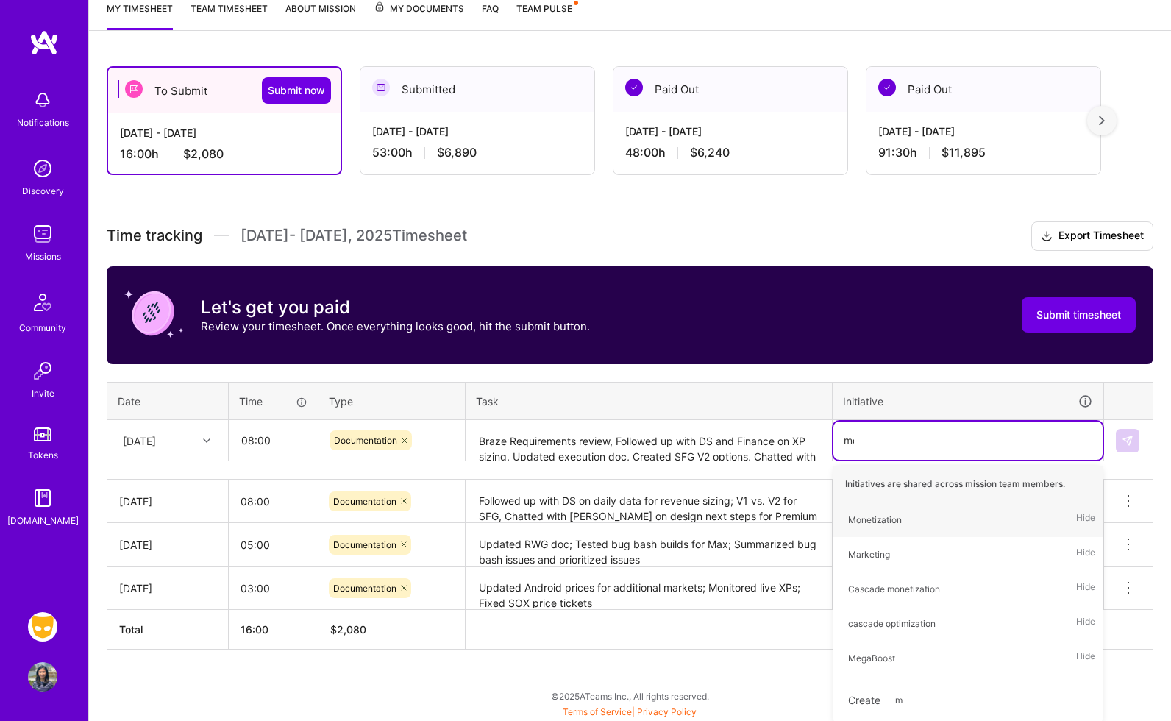
type input "mon"
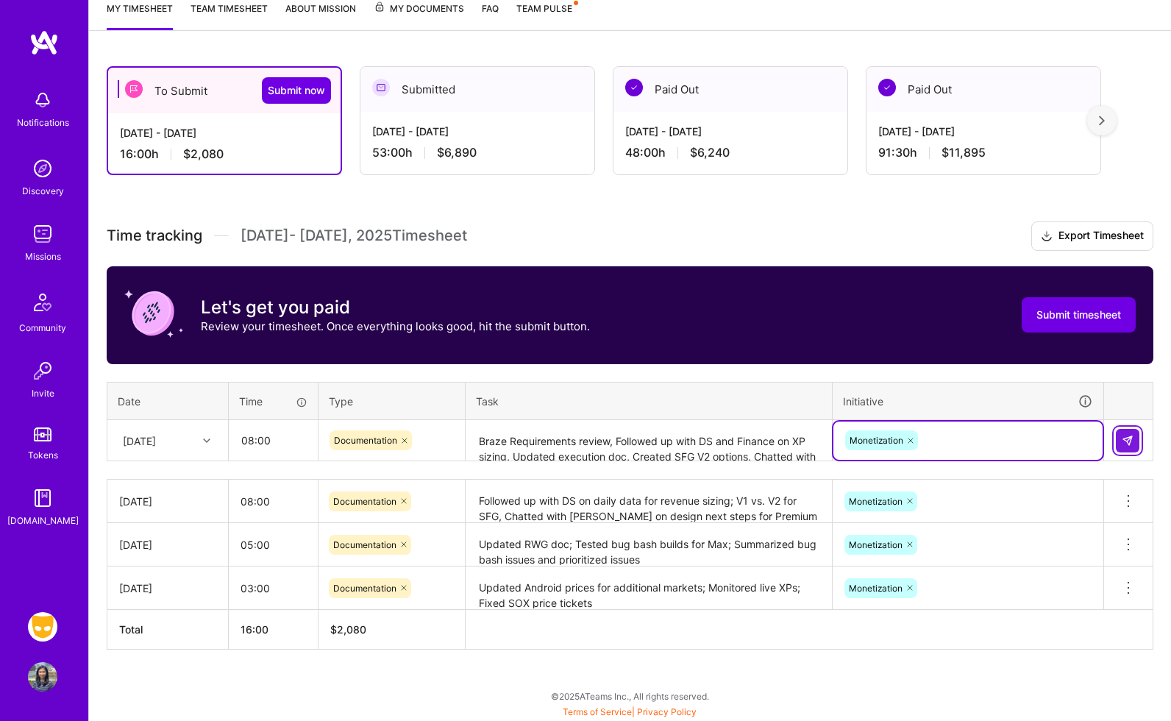
click at [1133, 438] on button at bounding box center [1128, 441] width 24 height 24
